Goal: Task Accomplishment & Management: Manage account settings

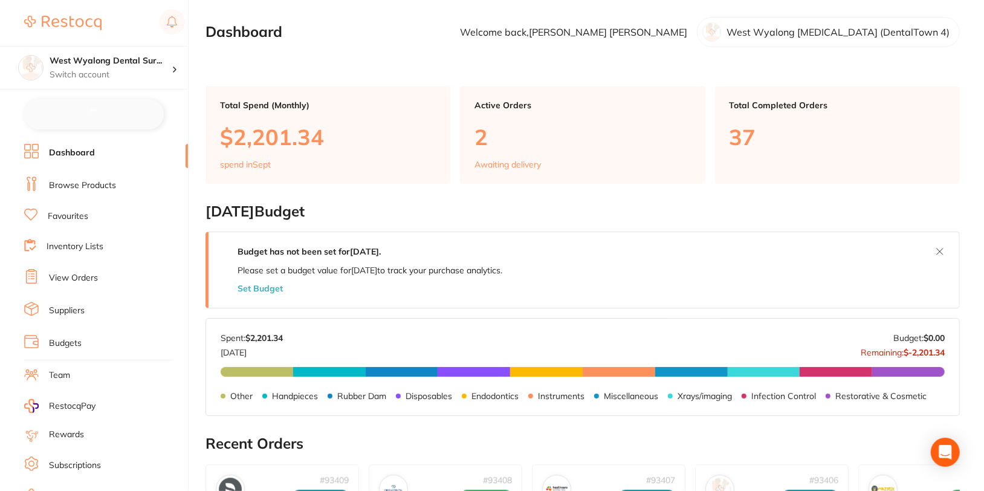
checkbox input "false"
click at [79, 186] on link "Browse Products" at bounding box center [82, 184] width 67 height 12
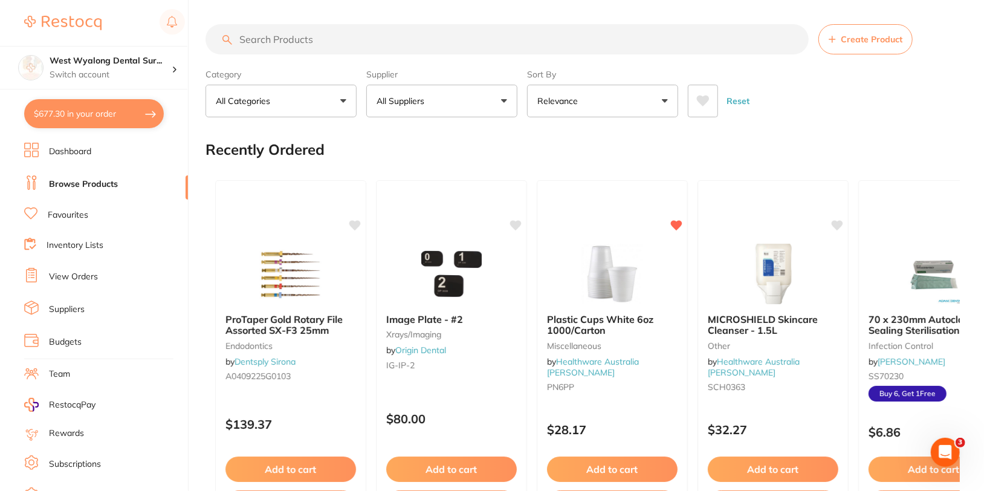
click at [380, 38] on input "search" at bounding box center [507, 39] width 603 height 30
paste input "HS-5701244"
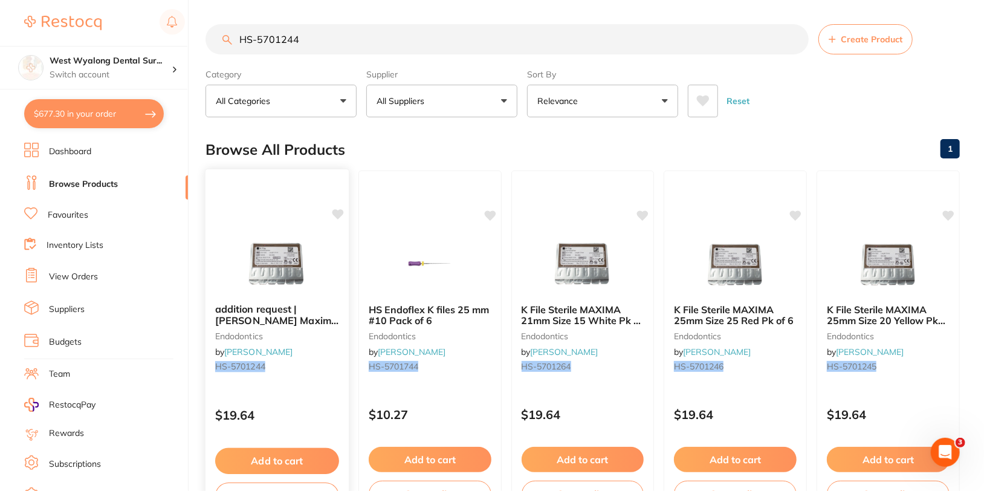
click at [337, 209] on icon at bounding box center [337, 214] width 11 height 10
click at [371, 28] on input "HS-5701244" at bounding box center [507, 39] width 603 height 30
paste input "33"
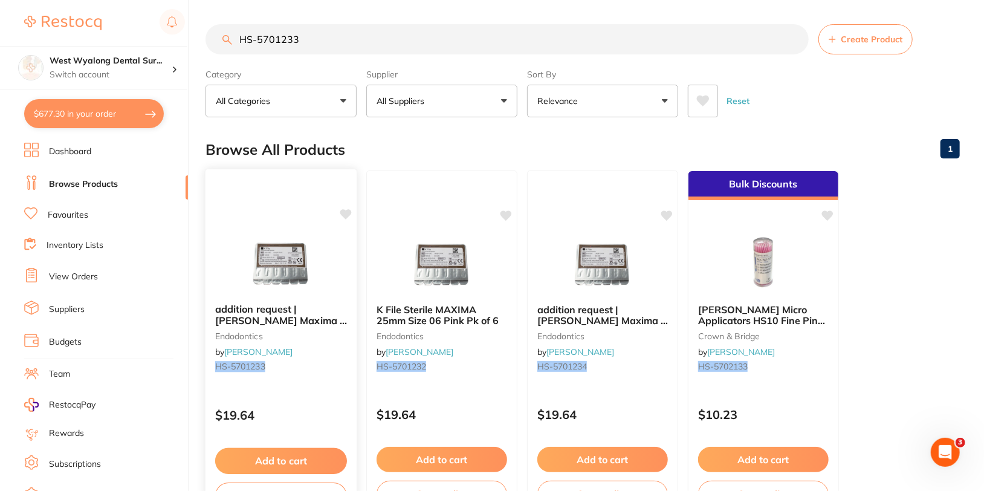
click at [344, 215] on icon at bounding box center [345, 214] width 11 height 10
click at [406, 33] on input "HS-5701233" at bounding box center [507, 39] width 603 height 30
paste input "4"
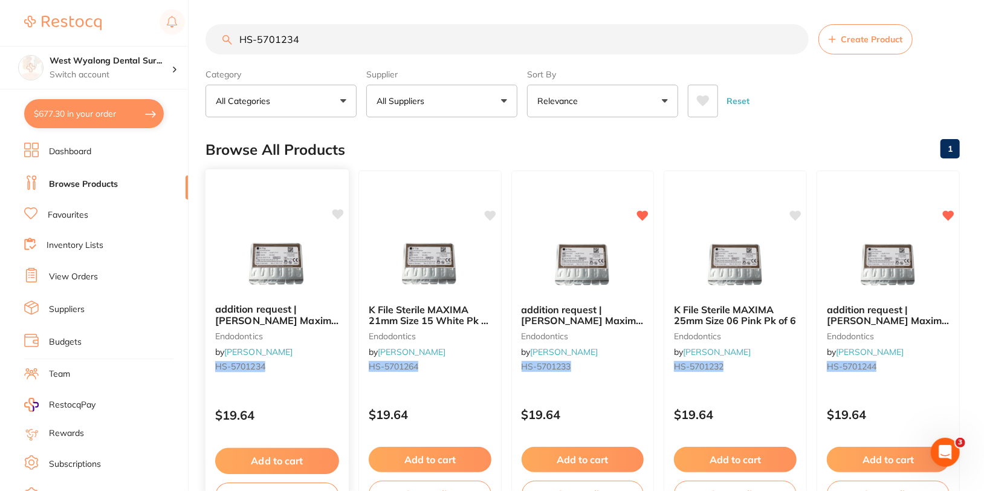
type input "HS-5701234"
click at [340, 211] on icon at bounding box center [337, 214] width 11 height 10
click at [866, 113] on div "Reset" at bounding box center [819, 96] width 262 height 42
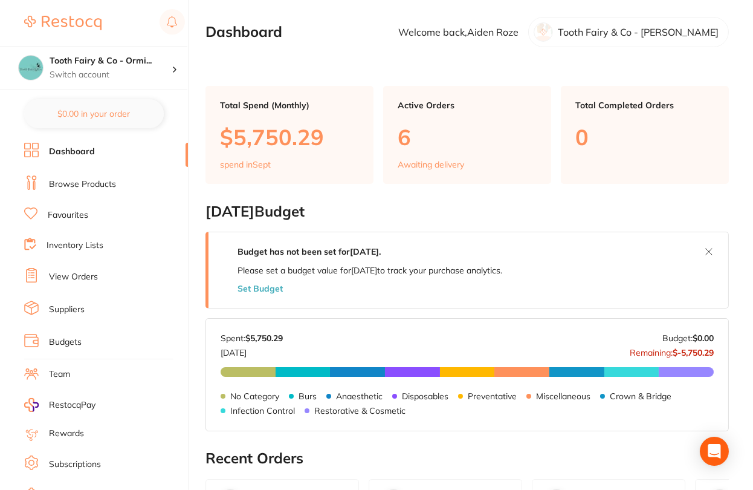
click at [63, 310] on link "Suppliers" at bounding box center [67, 309] width 36 height 12
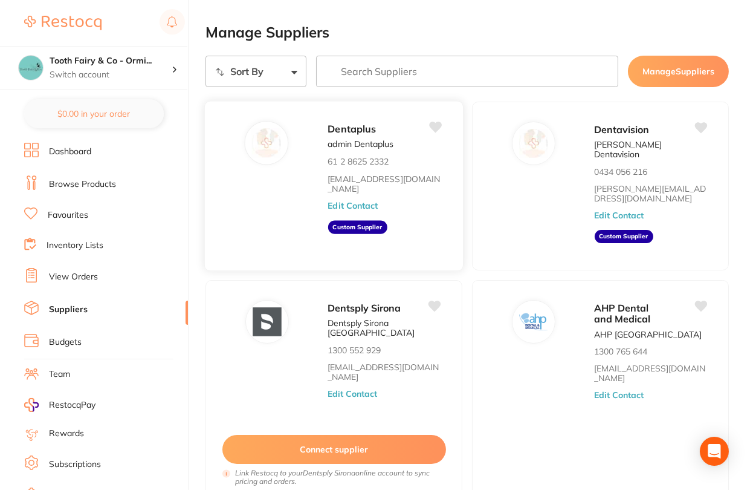
click at [352, 201] on button "Edit Contact" at bounding box center [353, 206] width 50 height 10
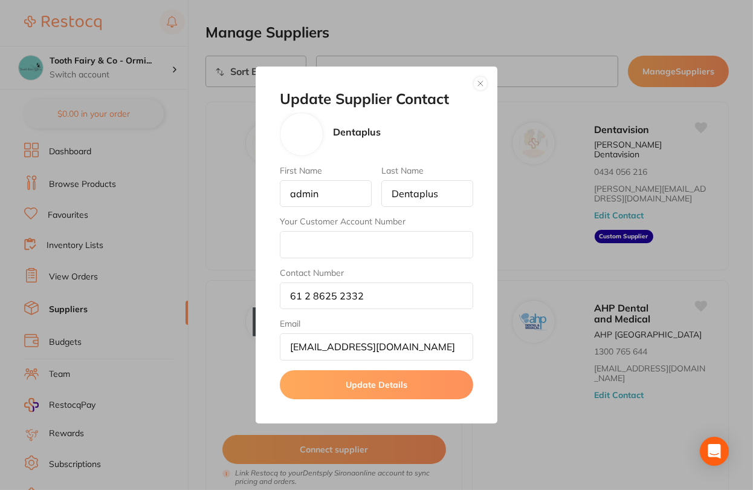
click at [484, 83] on button "button" at bounding box center [480, 83] width 15 height 15
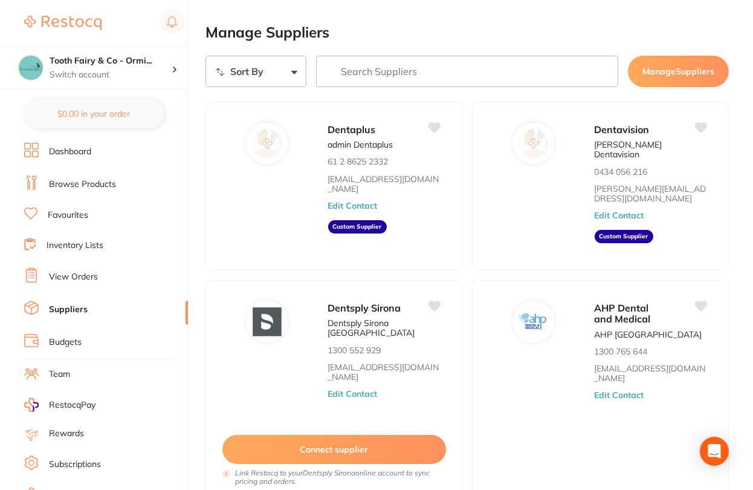
click at [476, 30] on h2 "Manage Suppliers" at bounding box center [468, 32] width 524 height 17
click at [366, 201] on button "Edit Contact" at bounding box center [353, 206] width 50 height 10
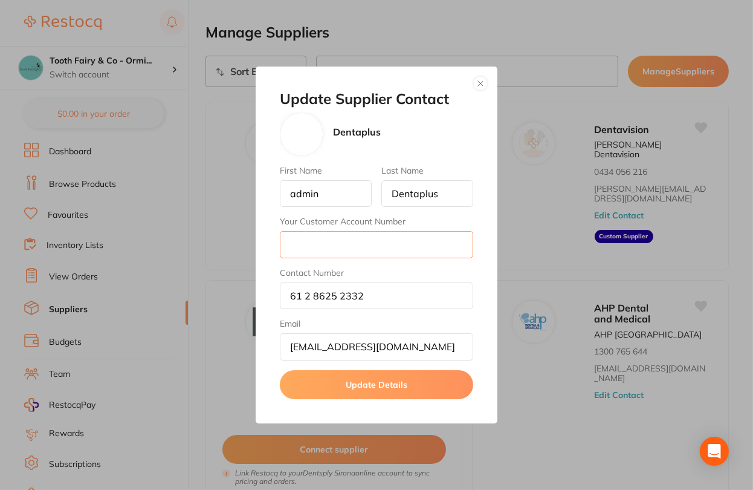
click at [370, 251] on input "Your Customer Account Number" at bounding box center [376, 244] width 193 height 27
paste input "091123"
type input "091123"
click at [381, 388] on button "Update Details" at bounding box center [376, 384] width 193 height 29
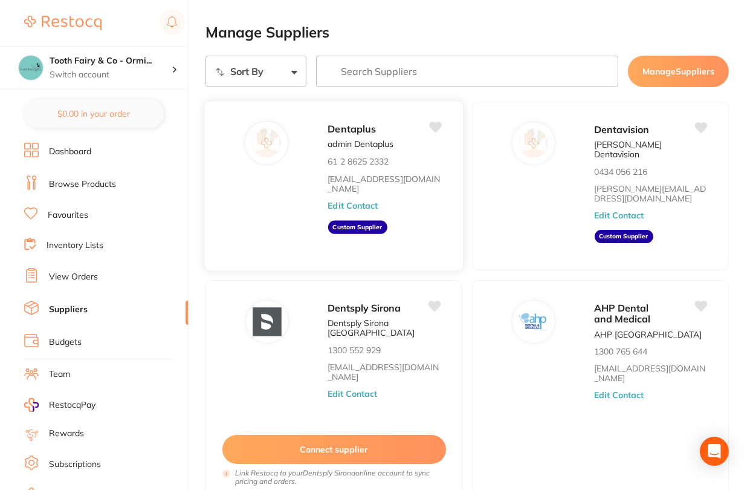
click at [368, 201] on button "Edit Contact" at bounding box center [353, 206] width 50 height 10
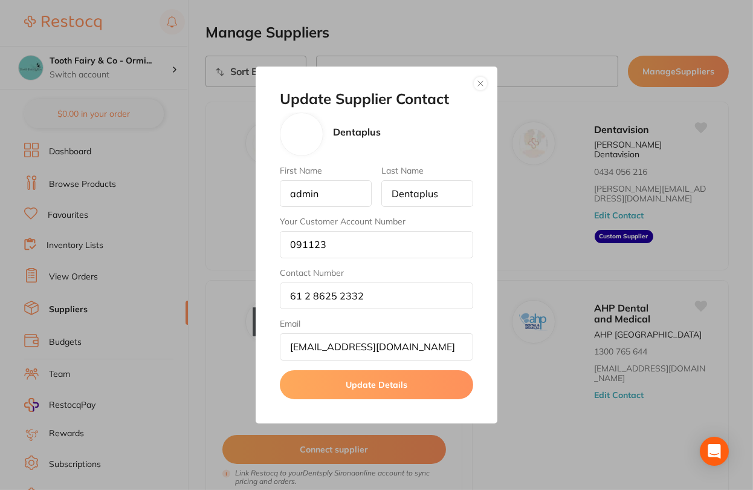
click at [478, 87] on button "button" at bounding box center [480, 83] width 15 height 15
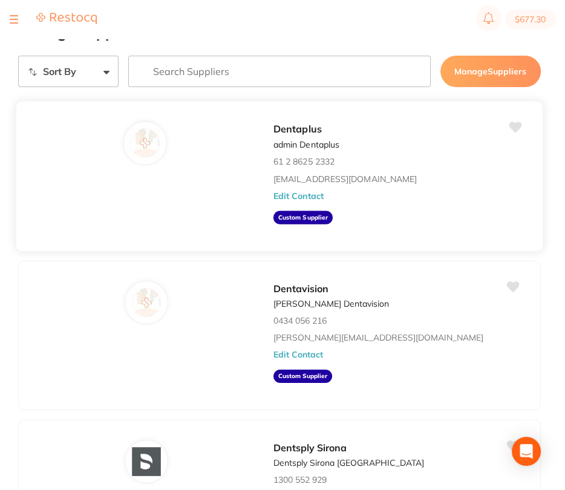
click at [307, 195] on button "Edit Contact" at bounding box center [298, 196] width 50 height 10
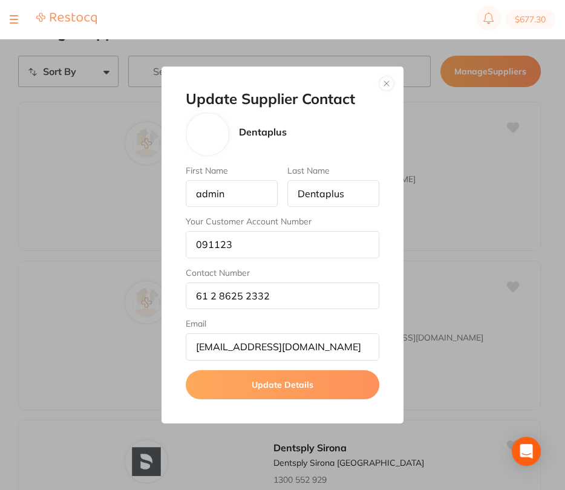
click at [383, 84] on button "button" at bounding box center [386, 83] width 15 height 15
